Goal: Information Seeking & Learning: Learn about a topic

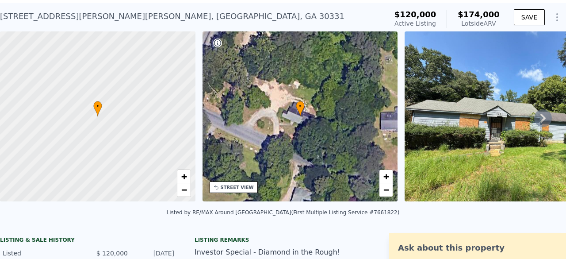
scroll to position [3, 0]
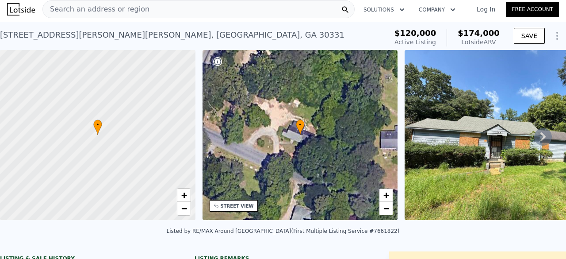
click at [98, 7] on span "Search an address or region" at bounding box center [96, 9] width 107 height 11
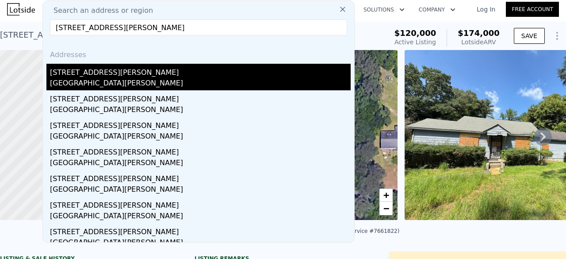
type input "[STREET_ADDRESS][PERSON_NAME]"
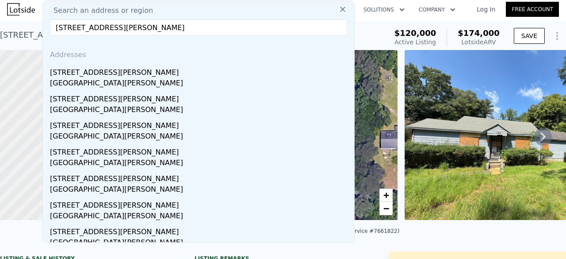
drag, startPoint x: 197, startPoint y: 79, endPoint x: 198, endPoint y: 92, distance: 12.9
click at [197, 79] on div "[GEOGRAPHIC_DATA][PERSON_NAME]" at bounding box center [200, 84] width 301 height 12
type input "3"
type input "2"
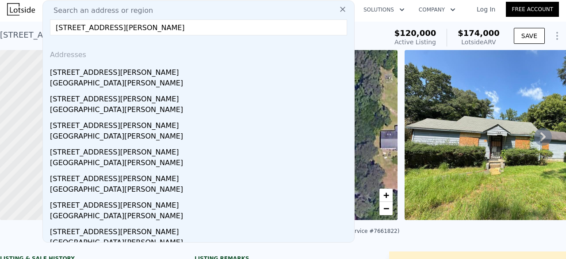
type input "1470"
type input "1971"
type input "50790.96"
type input "64686.6"
type input "$ 250,000"
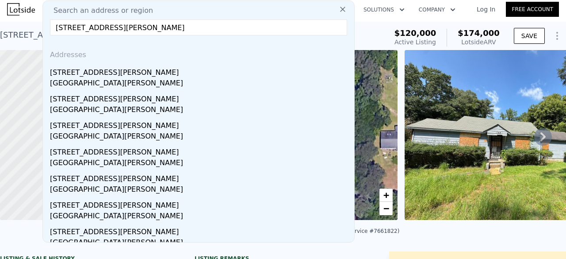
type input "-$ 12,452"
